Goal: Task Accomplishment & Management: Use online tool/utility

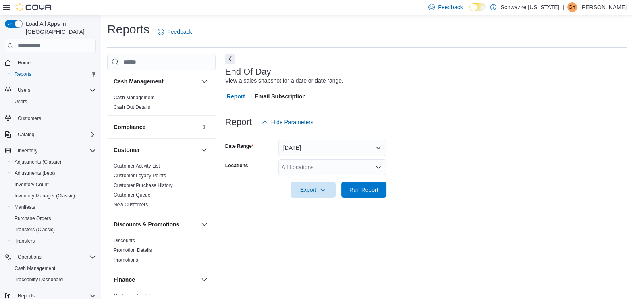
scroll to position [2, 0]
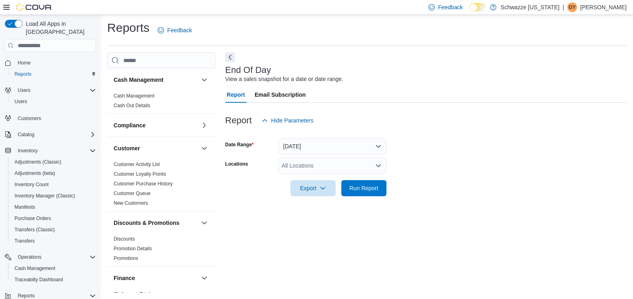
click at [325, 163] on div "All Locations" at bounding box center [332, 166] width 108 height 16
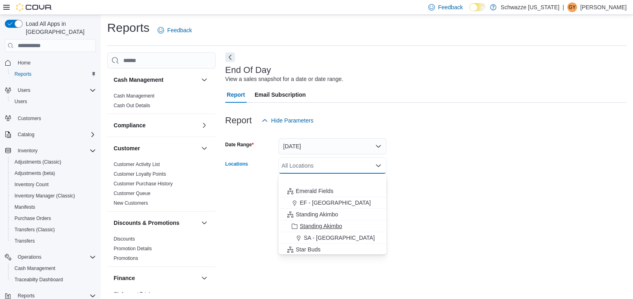
scroll to position [30, 0]
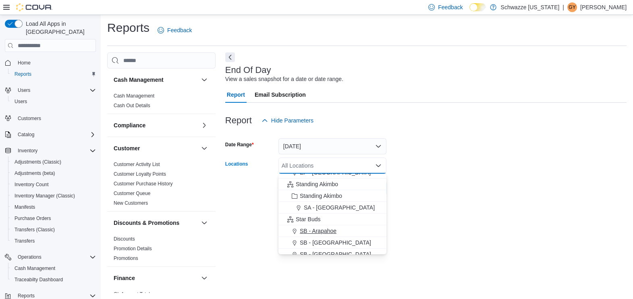
click at [341, 230] on div "SB - Arapahoe" at bounding box center [332, 231] width 98 height 8
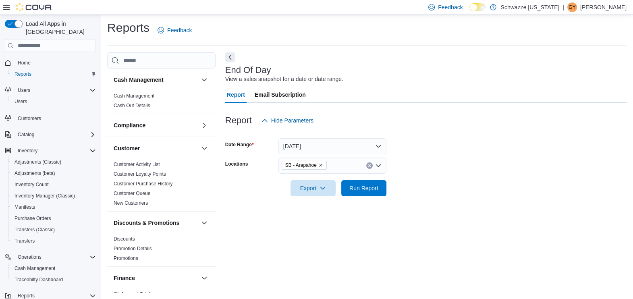
click at [403, 203] on div at bounding box center [425, 201] width 401 height 10
click at [375, 191] on span "Run Report" at bounding box center [363, 188] width 29 height 8
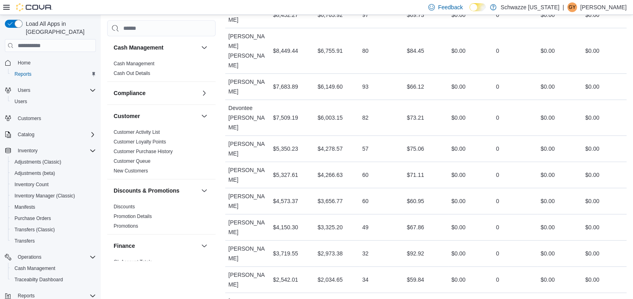
scroll to position [502, 0]
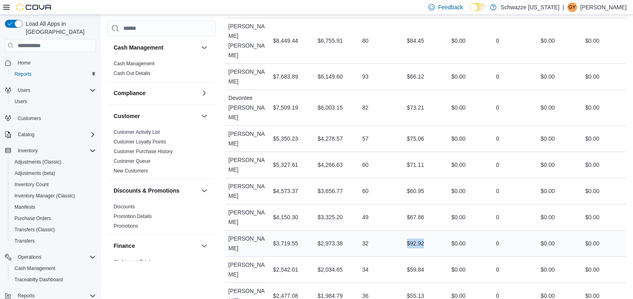
drag, startPoint x: 391, startPoint y: 175, endPoint x: 433, endPoint y: 180, distance: 42.1
click at [433, 230] on tr "Employee [PERSON_NAME] Total Invoiced $3,719.55 Sales ($) $2,973.38 Sales (#) 3…" at bounding box center [425, 243] width 401 height 26
drag, startPoint x: 433, startPoint y: 180, endPoint x: 434, endPoint y: 195, distance: 15.7
click at [434, 257] on td "Average Sale $59.84" at bounding box center [426, 270] width 45 height 26
drag, startPoint x: 433, startPoint y: 203, endPoint x: 390, endPoint y: 197, distance: 42.8
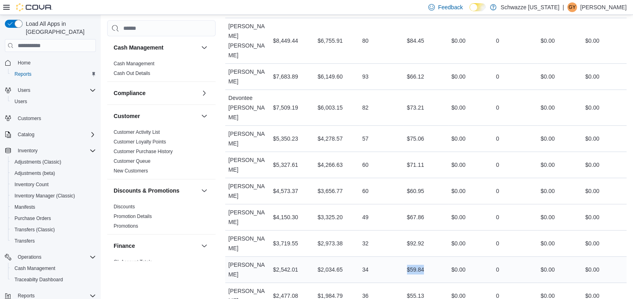
click at [390, 257] on tr "Employee [PERSON_NAME] Total Invoiced $2,542.01 Sales ($) $2,034.65 Sales (#) 3…" at bounding box center [425, 270] width 401 height 26
click at [388, 261] on div "34" at bounding box center [381, 269] width 45 height 16
drag, startPoint x: 405, startPoint y: 279, endPoint x: 431, endPoint y: 280, distance: 26.2
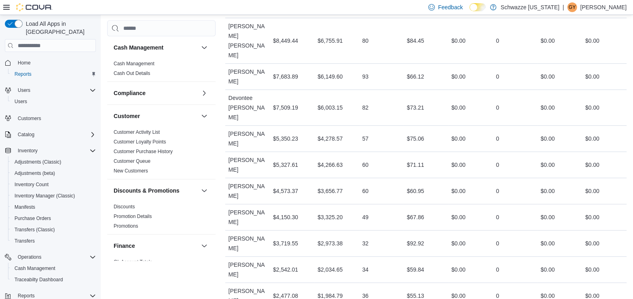
drag, startPoint x: 431, startPoint y: 280, endPoint x: 382, endPoint y: 274, distance: 48.8
drag, startPoint x: 410, startPoint y: 284, endPoint x: 434, endPoint y: 276, distance: 25.5
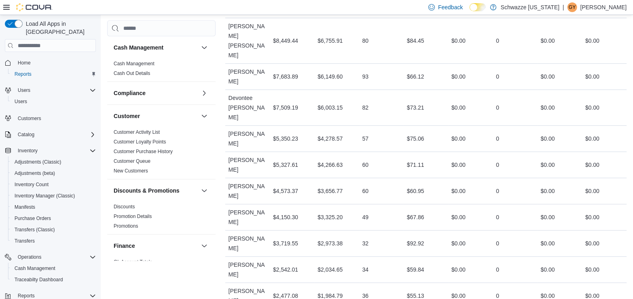
drag, startPoint x: 434, startPoint y: 276, endPoint x: 411, endPoint y: 256, distance: 30.0
drag, startPoint x: 411, startPoint y: 256, endPoint x: 440, endPoint y: 261, distance: 29.0
drag, startPoint x: 440, startPoint y: 261, endPoint x: 429, endPoint y: 269, distance: 13.6
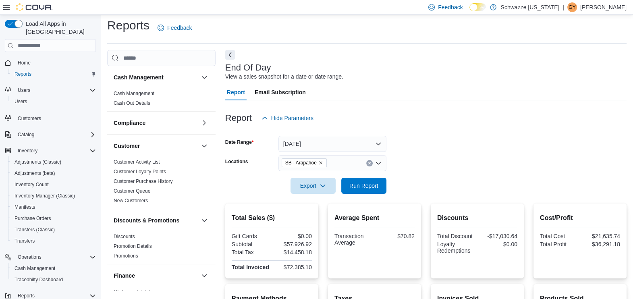
scroll to position [0, 0]
